Goal: Task Accomplishment & Management: Use online tool/utility

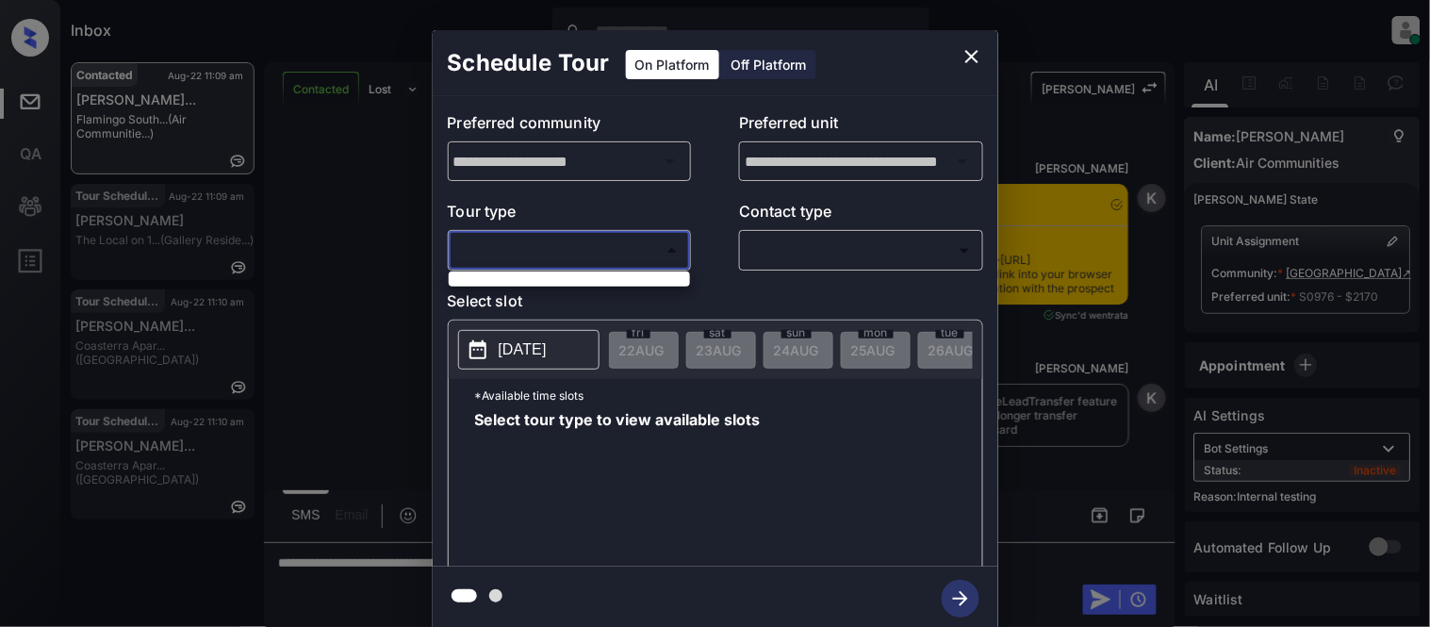
scroll to position [6039, 0]
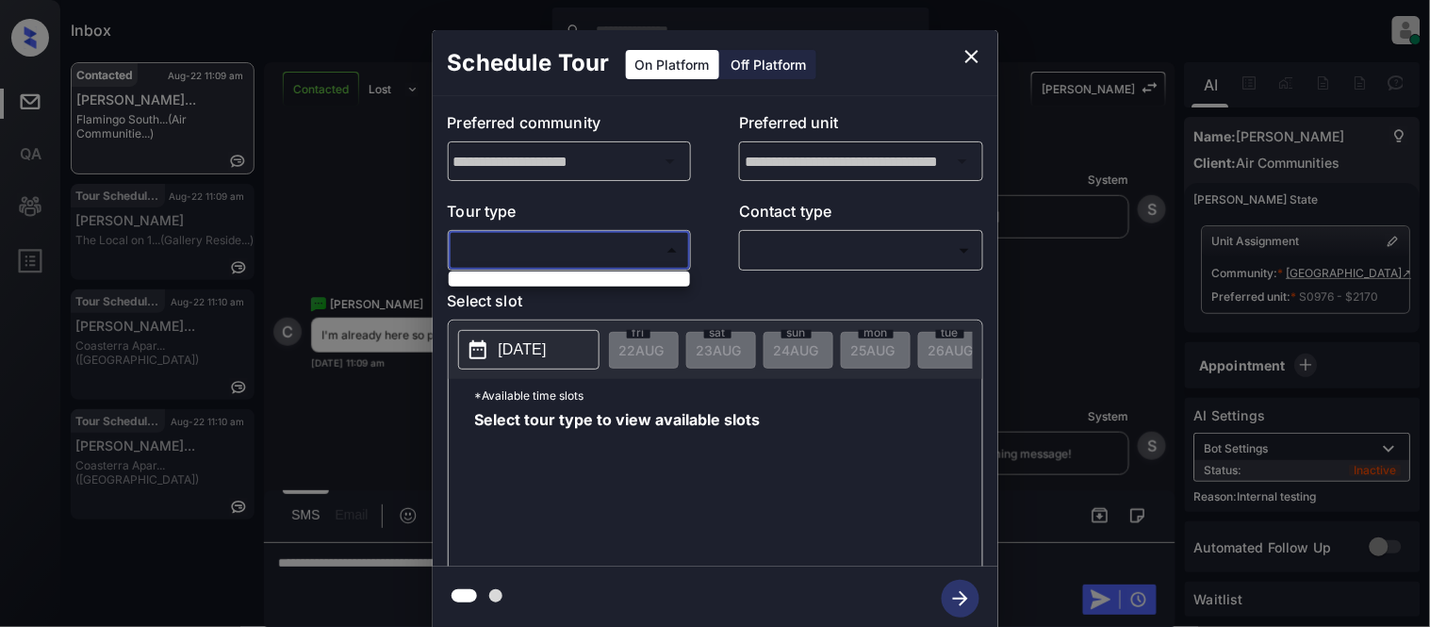
click at [515, 278] on ul at bounding box center [569, 275] width 241 height 9
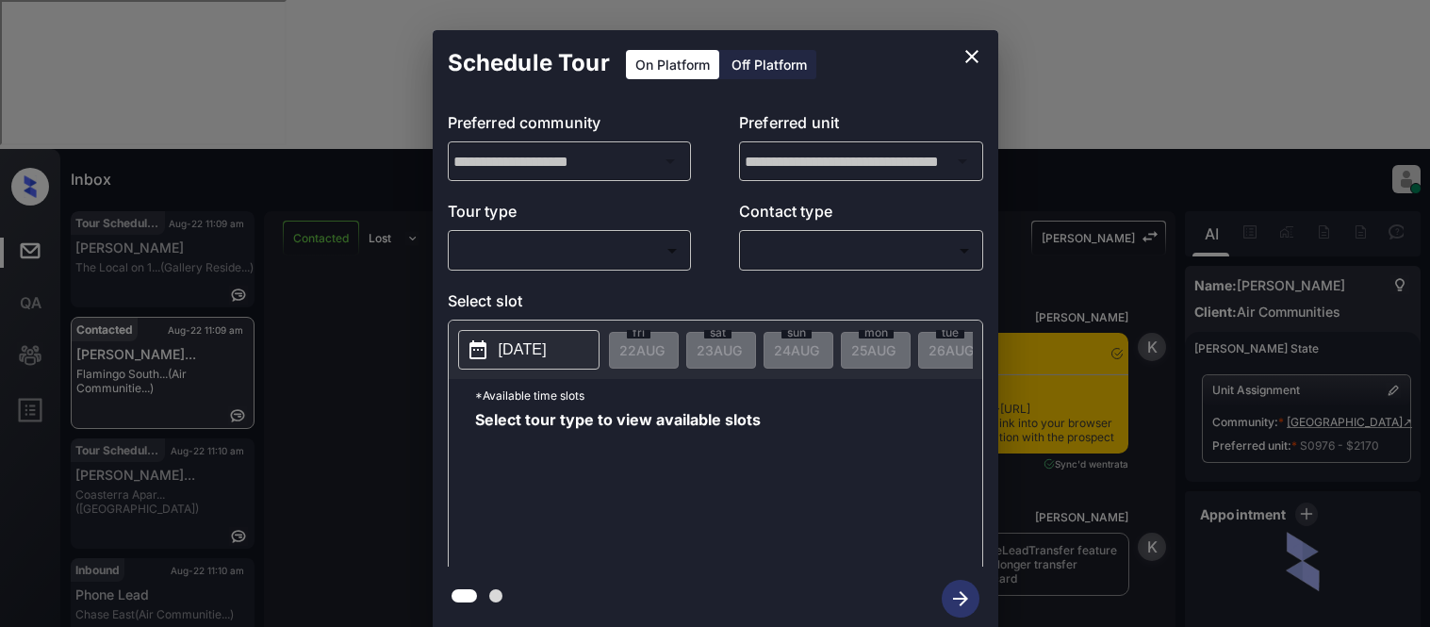
click at [542, 245] on body "Inbox [PERSON_NAME] Cataag Online Set yourself offline Set yourself on break Pr…" at bounding box center [715, 313] width 1430 height 627
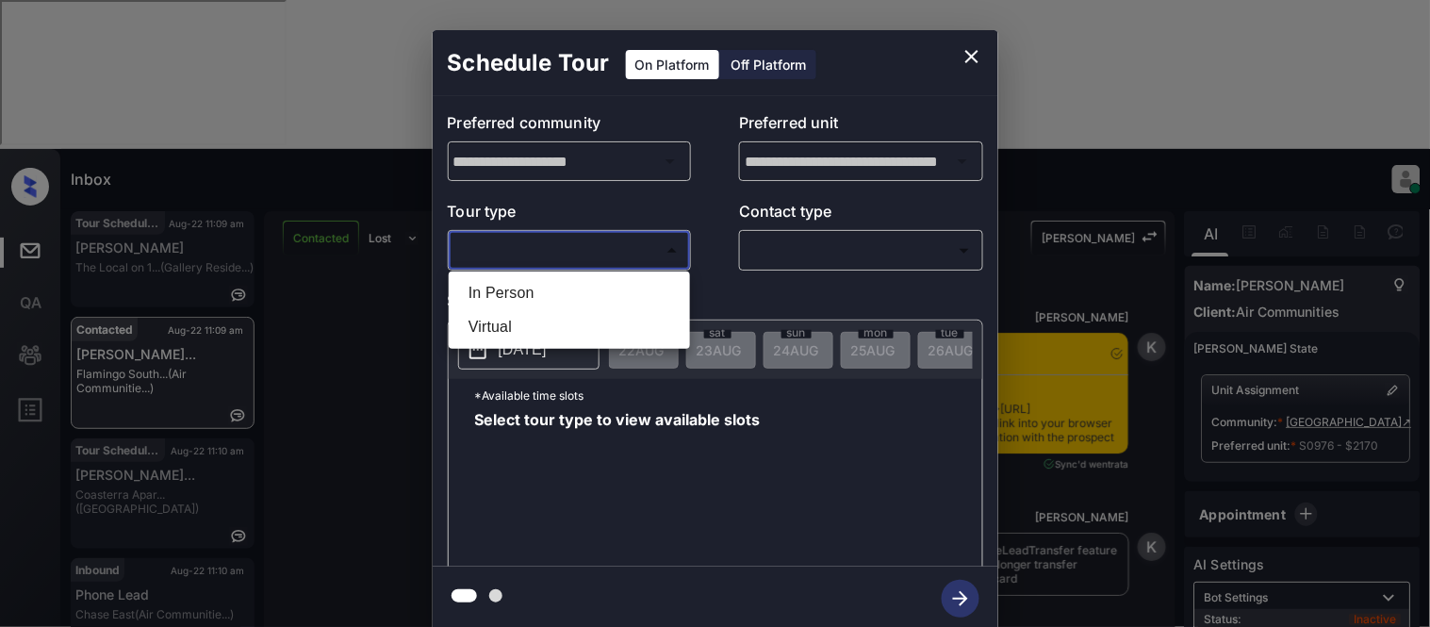
scroll to position [6039, 0]
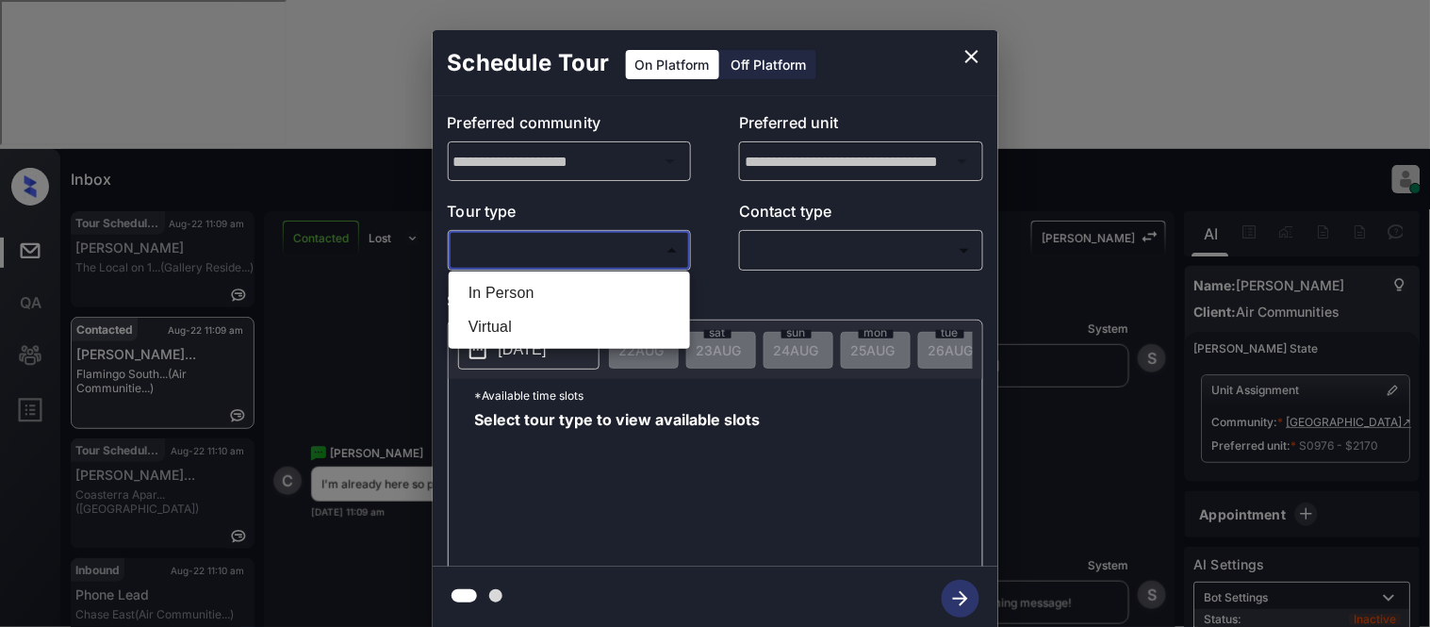
click at [545, 285] on li "In Person" at bounding box center [569, 293] width 232 height 34
type input "********"
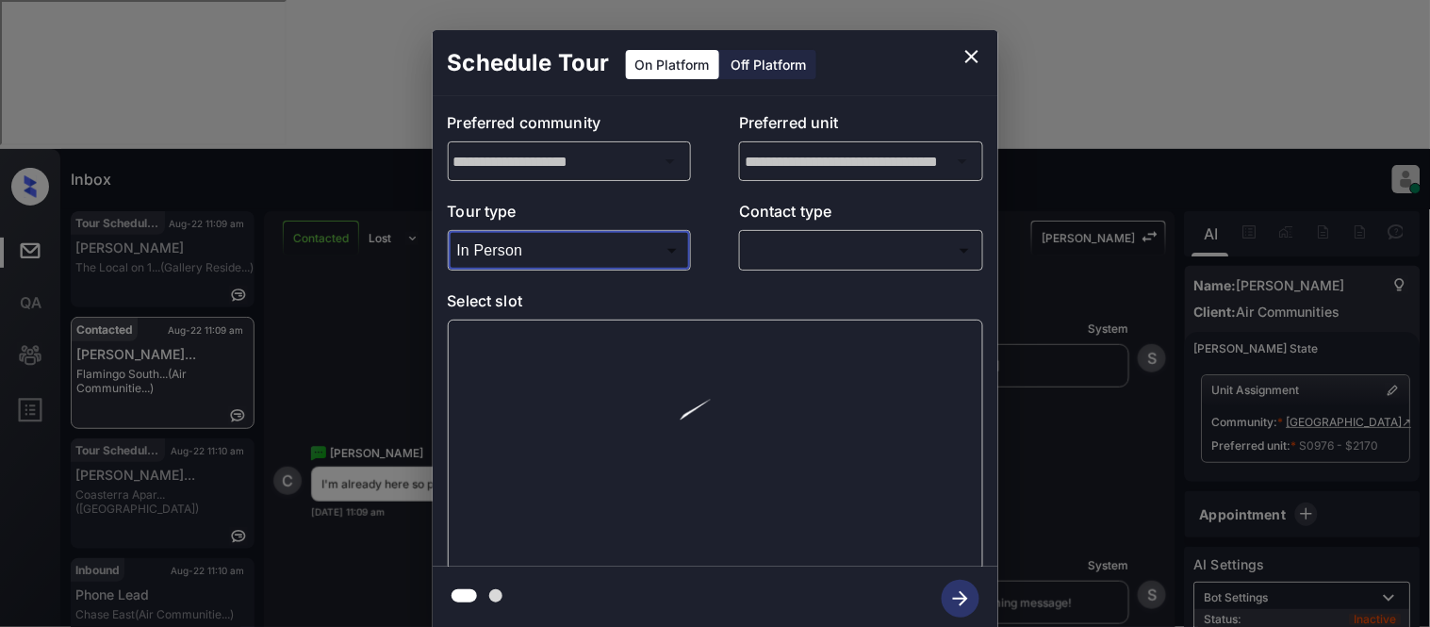
click at [828, 229] on p "Contact type" at bounding box center [861, 215] width 244 height 30
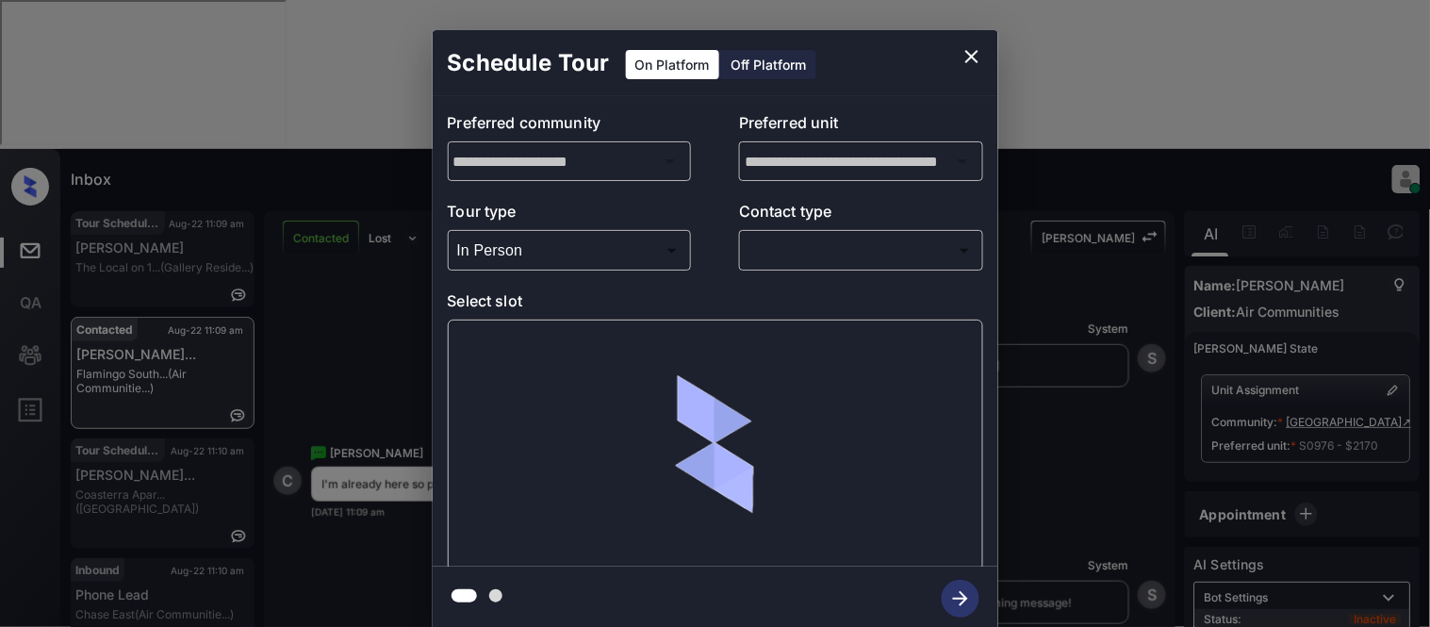
click at [803, 250] on body "Inbox [PERSON_NAME] Cataag Online Set yourself offline Set yourself on break Pr…" at bounding box center [715, 313] width 1430 height 627
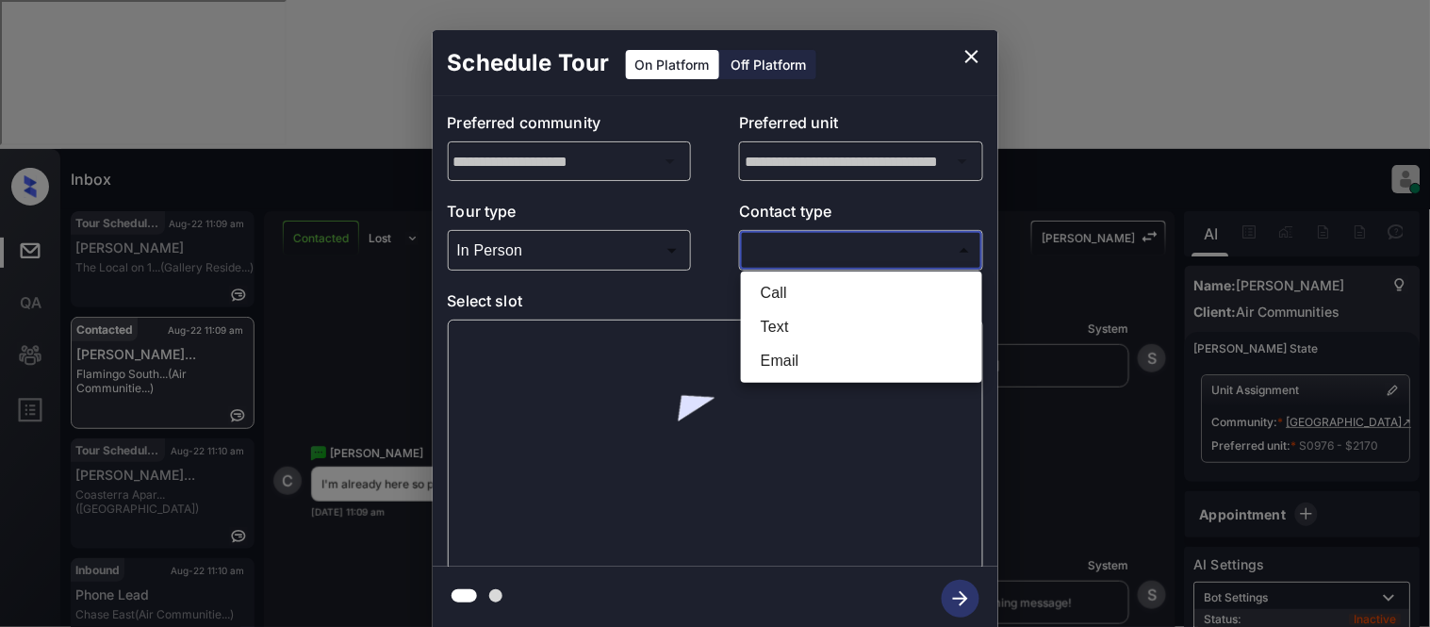
click at [765, 320] on li "Text" at bounding box center [862, 327] width 232 height 34
type input "****"
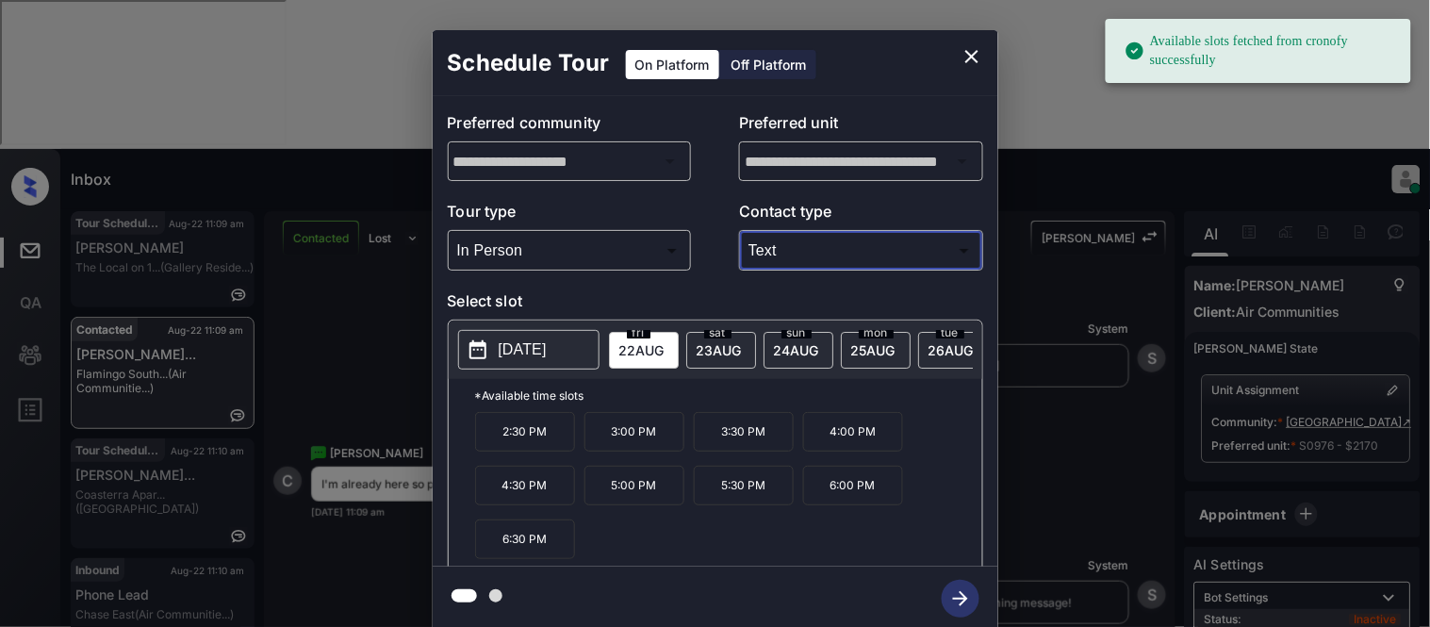
click at [532, 354] on p "[DATE]" at bounding box center [523, 349] width 48 height 23
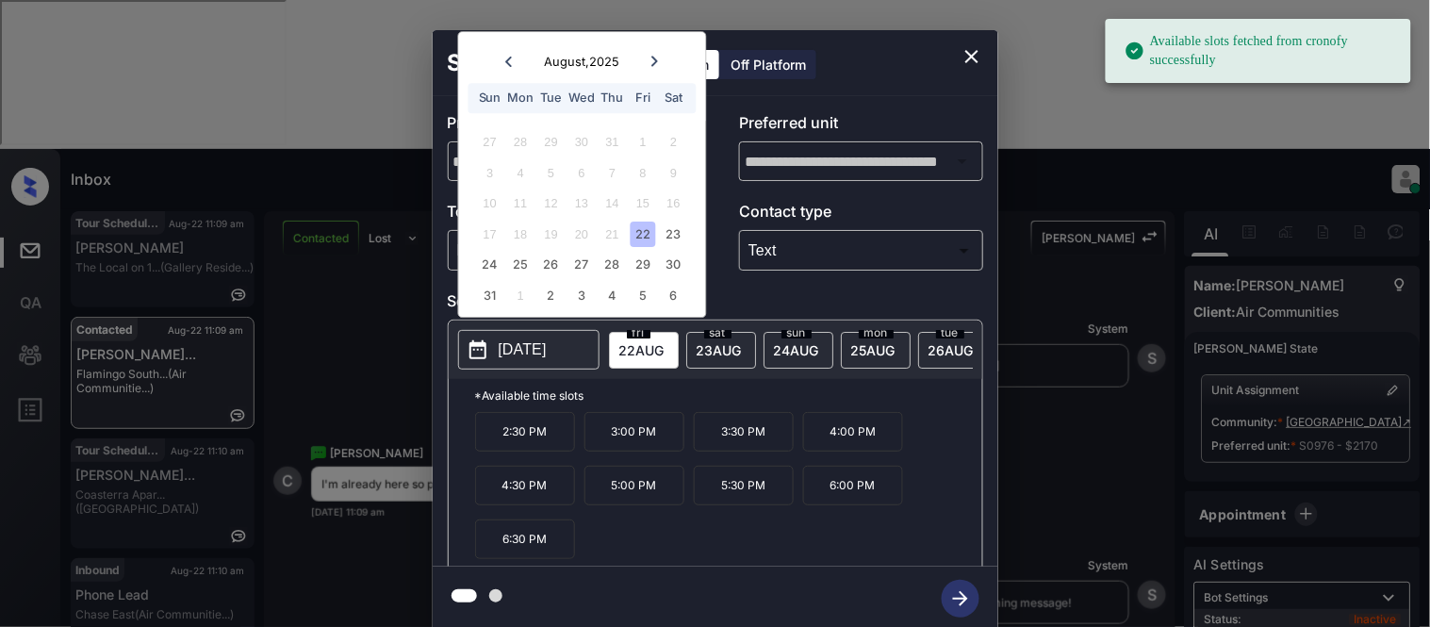
click at [517, 443] on p "2:30 PM" at bounding box center [525, 432] width 100 height 40
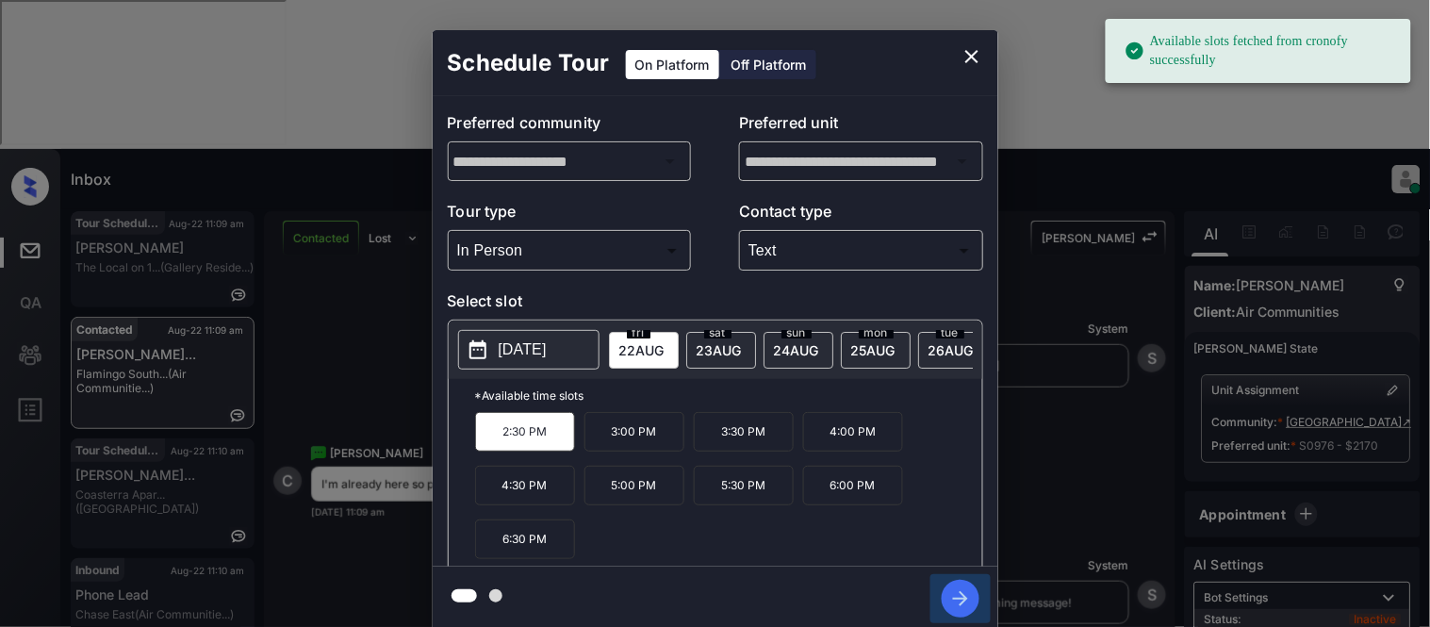
click at [975, 601] on icon "button" at bounding box center [961, 599] width 38 height 38
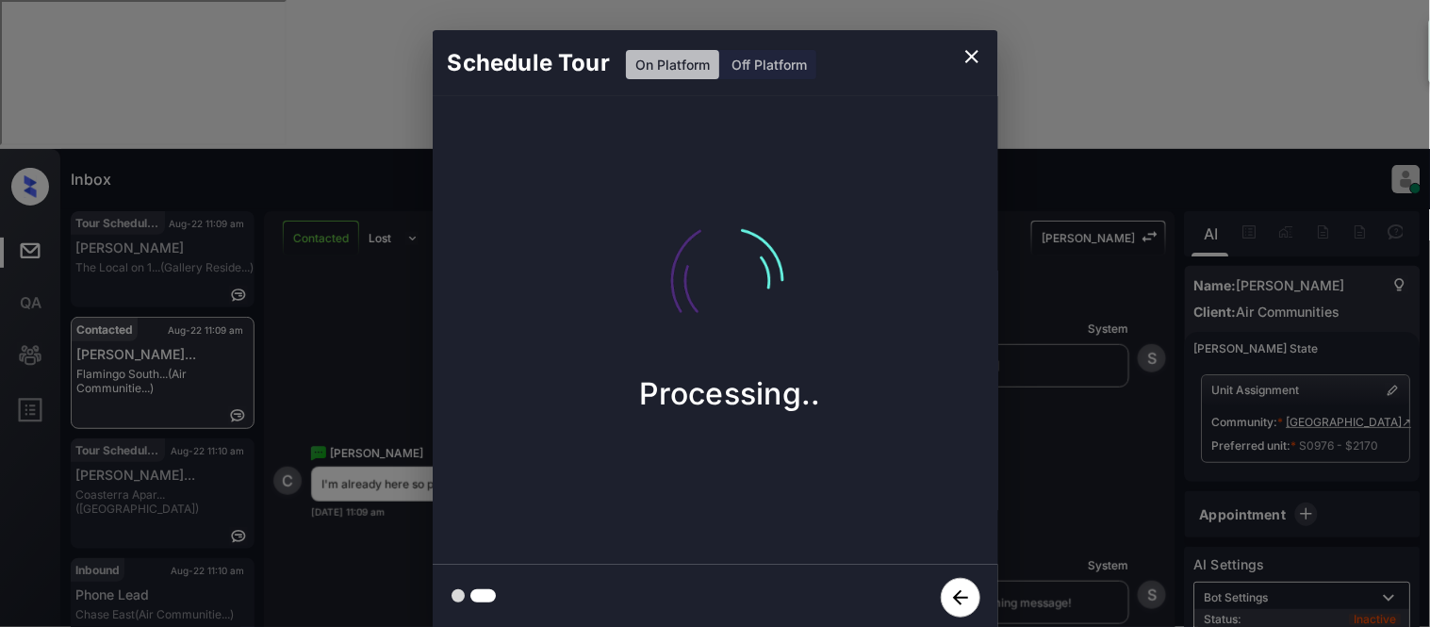
click at [1058, 486] on div "Schedule Tour On Platform Off Platform Processing.." at bounding box center [715, 330] width 1430 height 661
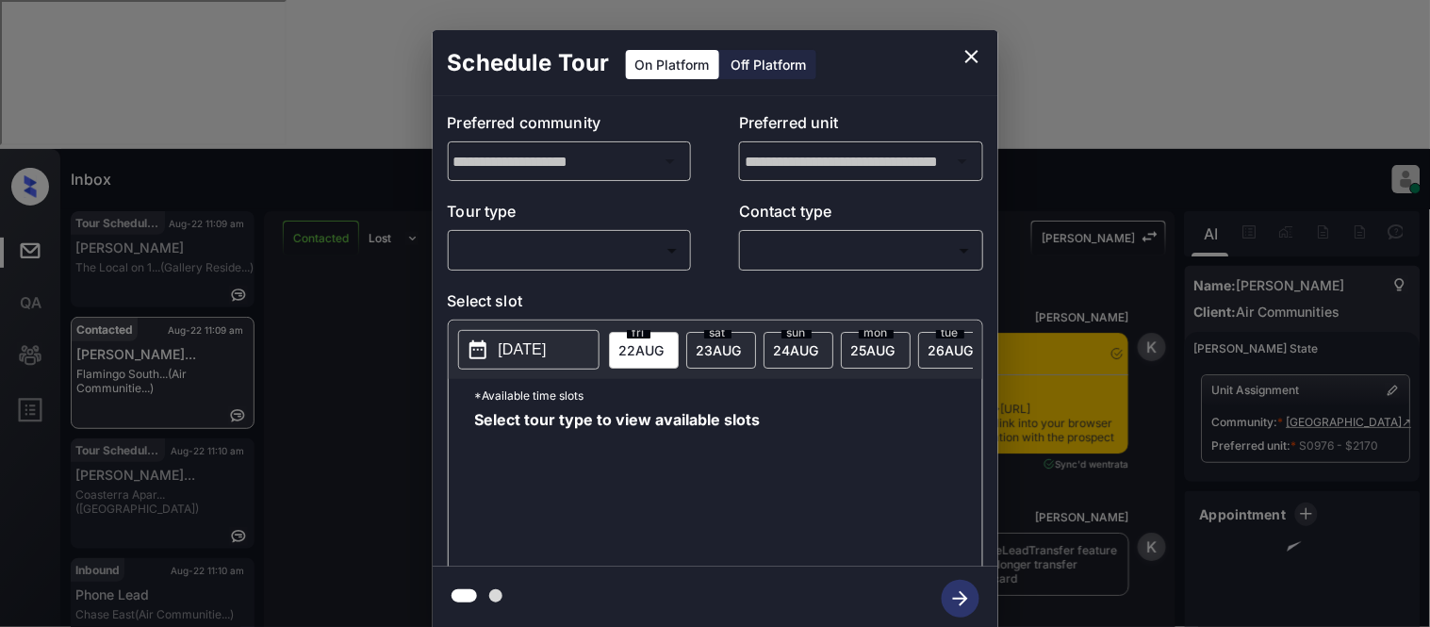
scroll to position [6202, 0]
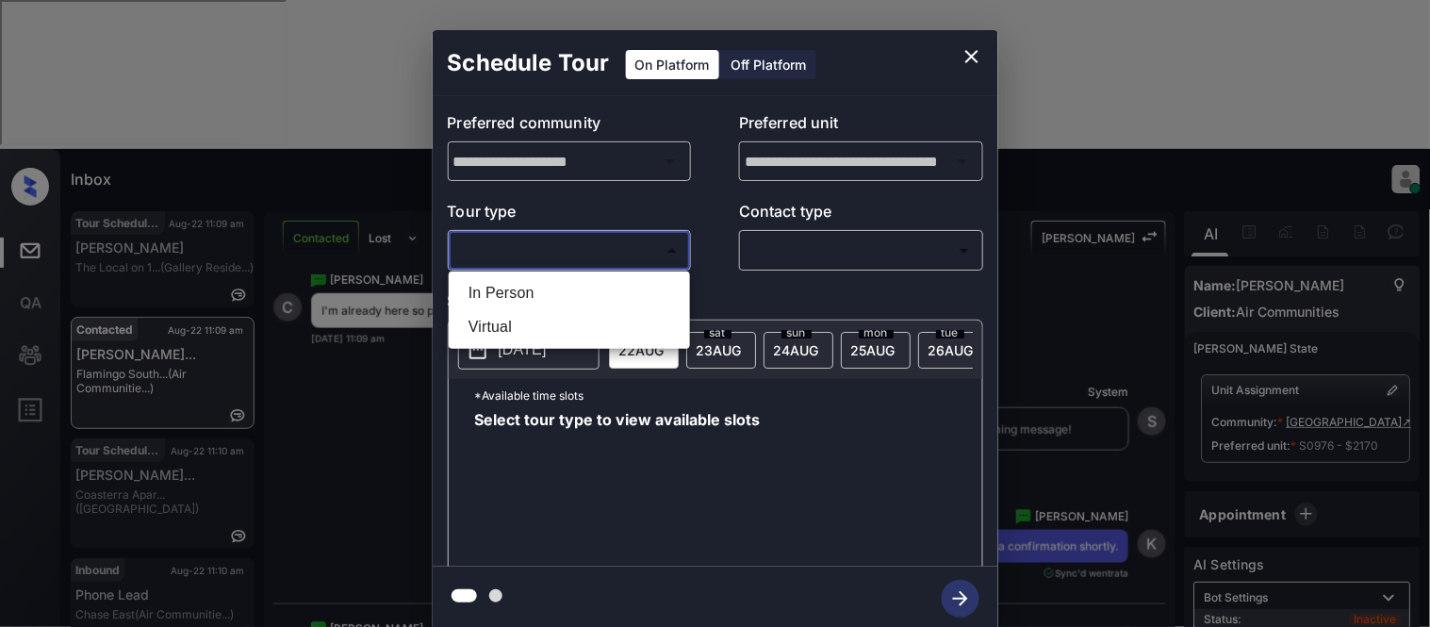
click at [532, 251] on body "Inbox [PERSON_NAME] Cataag Online Set yourself offline Set yourself on break Pr…" at bounding box center [715, 313] width 1430 height 627
click at [543, 294] on li "In Person" at bounding box center [569, 293] width 232 height 34
type input "********"
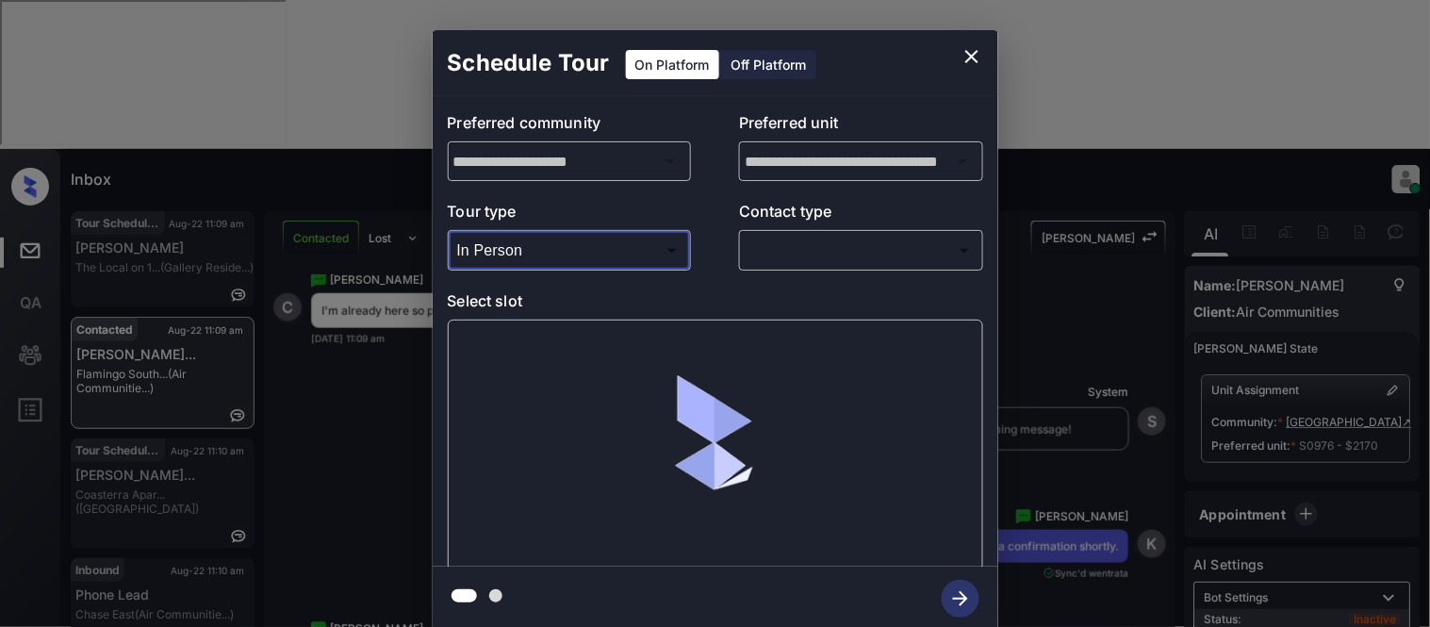
click at [798, 248] on body "Inbox [PERSON_NAME] Cataag Online Set yourself offline Set yourself on break Pr…" at bounding box center [715, 313] width 1430 height 627
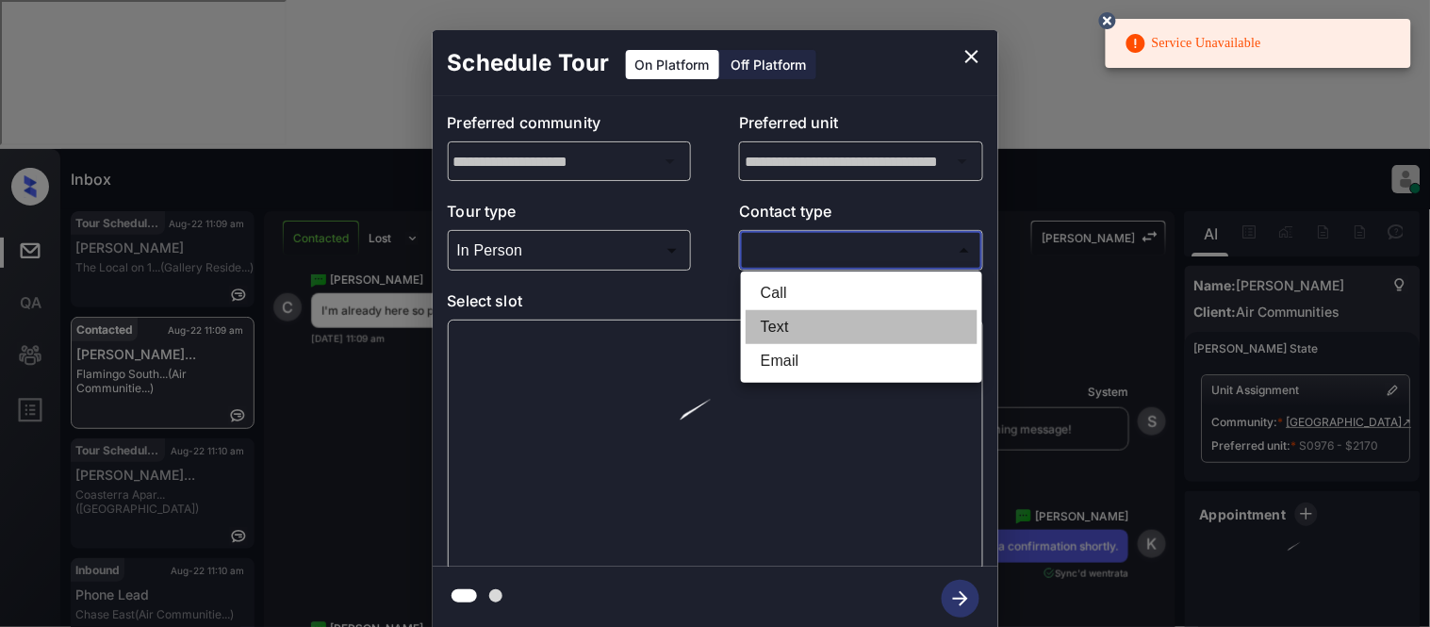
click at [806, 332] on li "Text" at bounding box center [862, 327] width 232 height 34
type input "****"
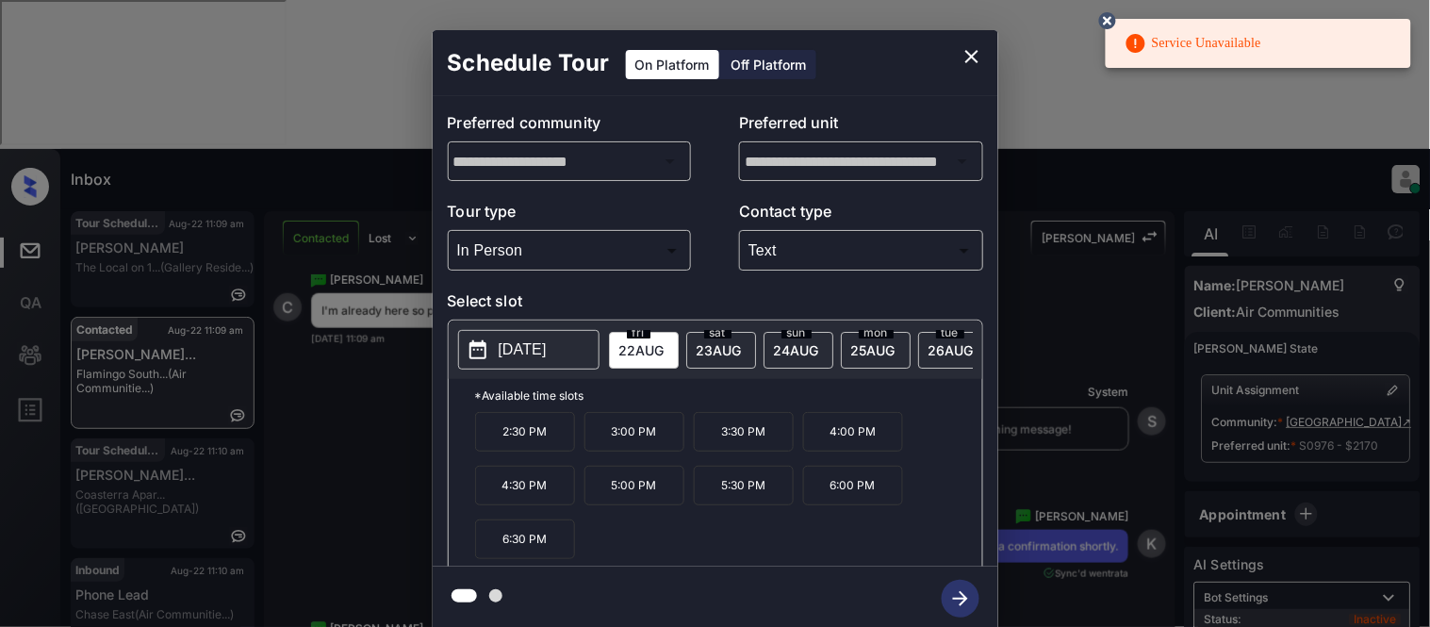
click at [645, 349] on span "[DATE]" at bounding box center [641, 350] width 45 height 16
click at [532, 451] on p "2:30 PM" at bounding box center [525, 432] width 100 height 40
click at [957, 592] on icon "button" at bounding box center [961, 599] width 38 height 38
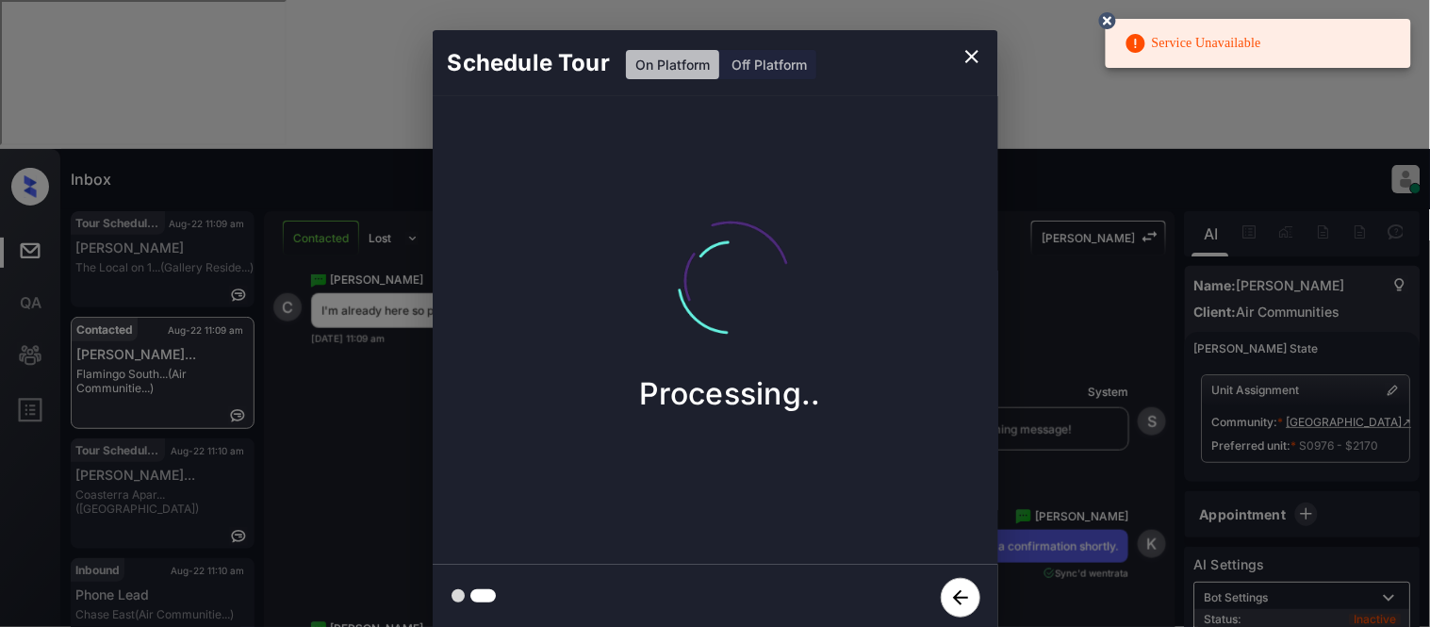
click at [1109, 19] on circle at bounding box center [1107, 20] width 11 height 11
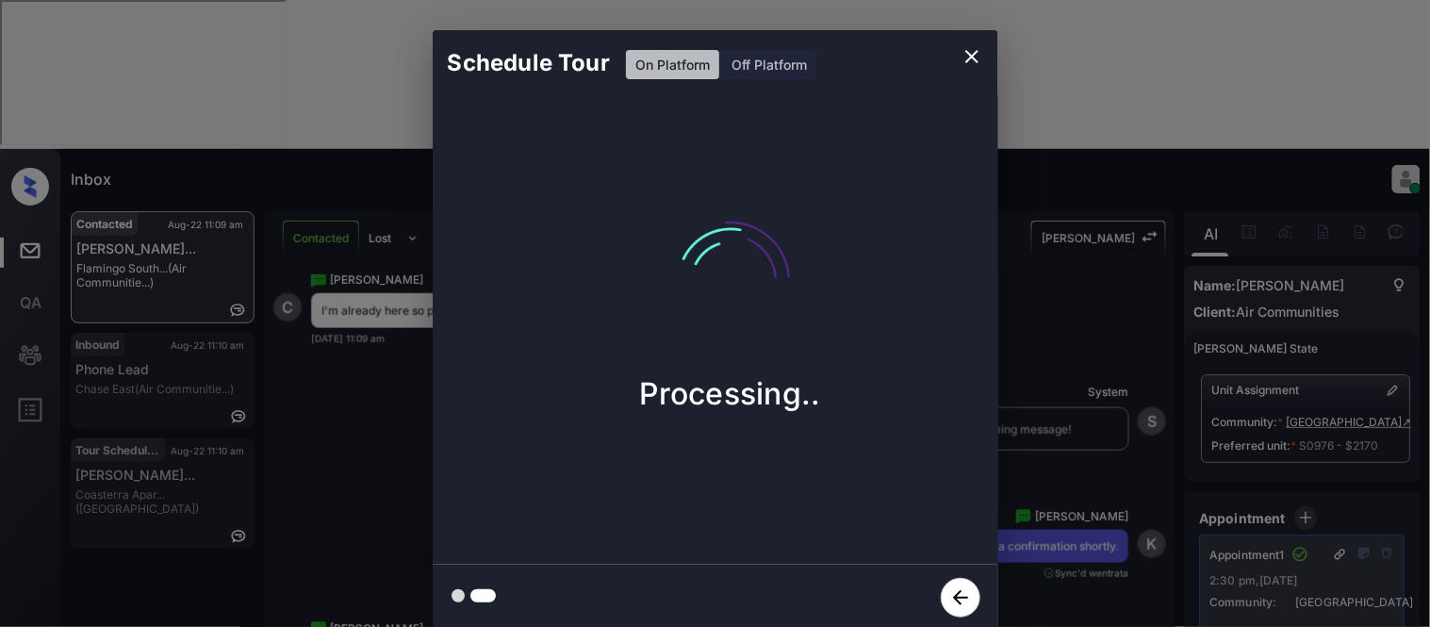
click at [977, 57] on icon "close" at bounding box center [971, 56] width 23 height 23
